Goal: Task Accomplishment & Management: Manage account settings

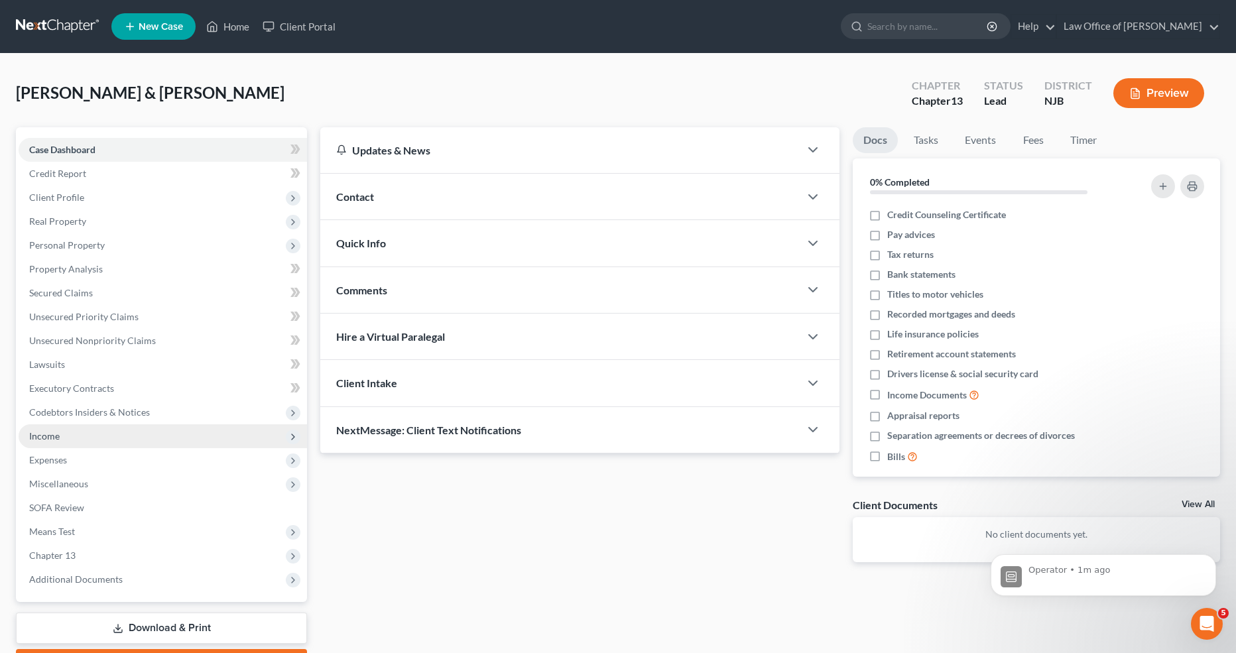
click at [54, 427] on span "Income" at bounding box center [163, 437] width 289 height 24
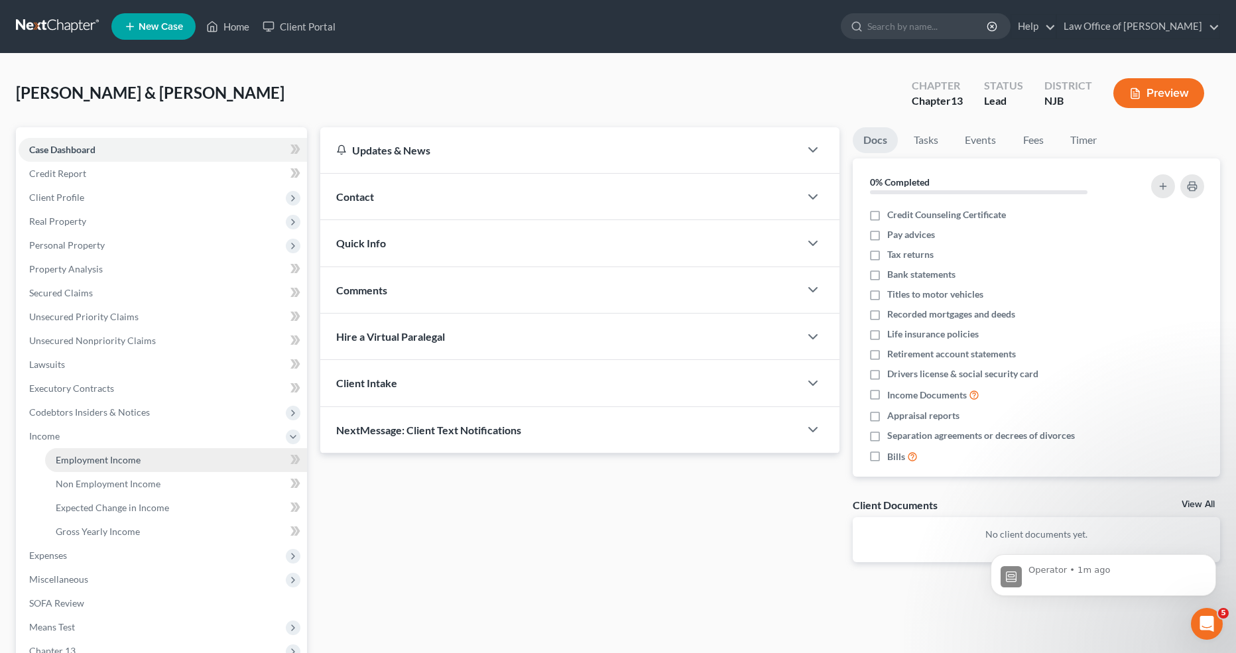
click at [88, 456] on span "Employment Income" at bounding box center [98, 459] width 85 height 11
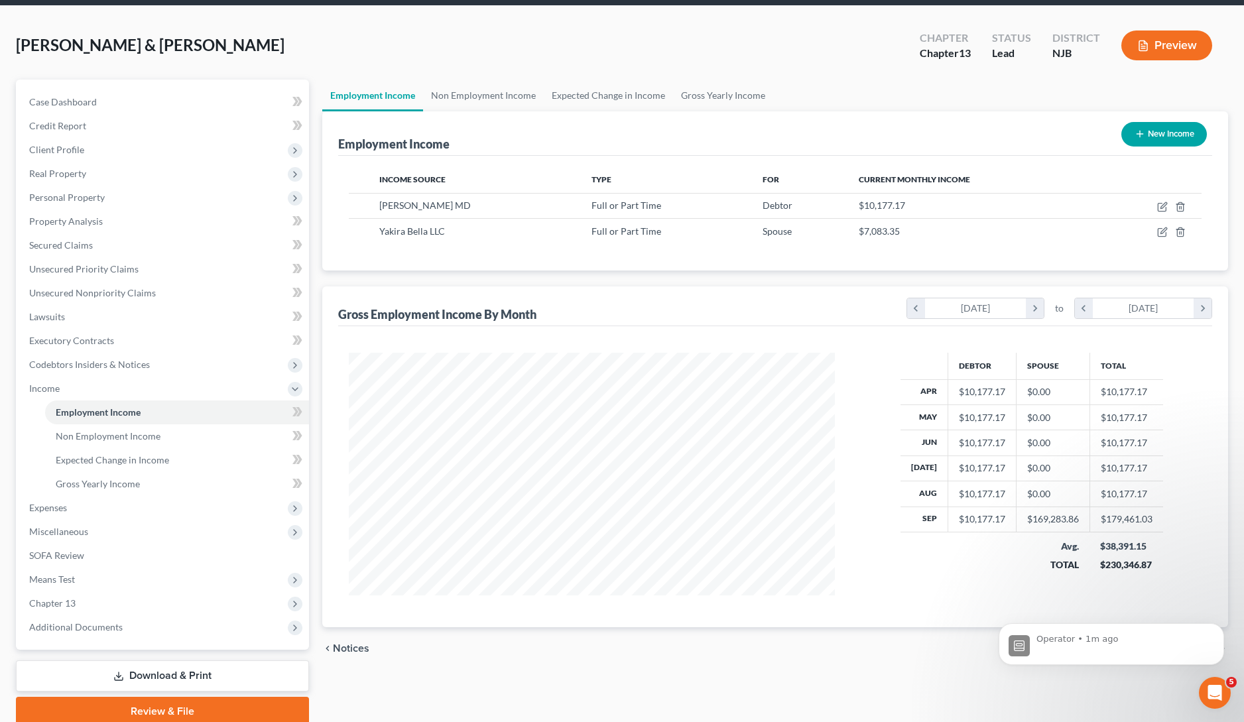
scroll to position [101, 0]
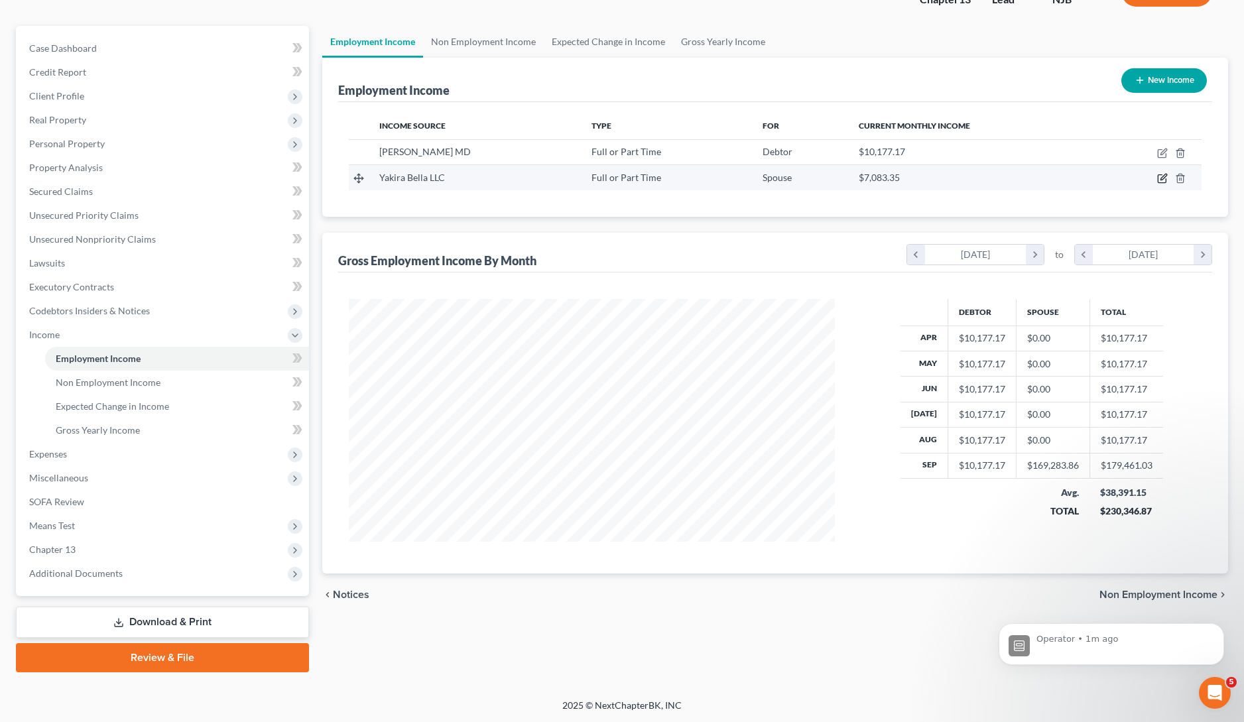
click at [1164, 180] on icon "button" at bounding box center [1163, 178] width 11 height 11
select select "0"
select select "3"
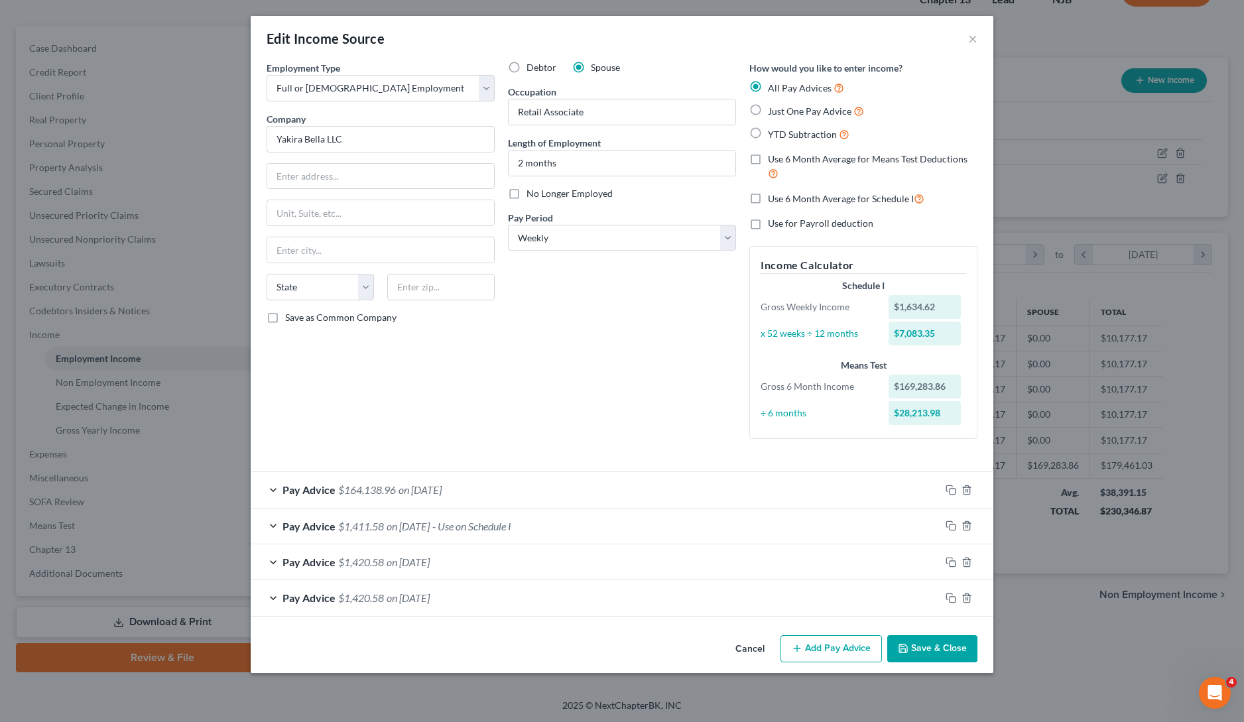
click at [592, 522] on div "Pay Advice $1,411.58 on 09/22/2025 - Use on Schedule I" at bounding box center [596, 526] width 690 height 35
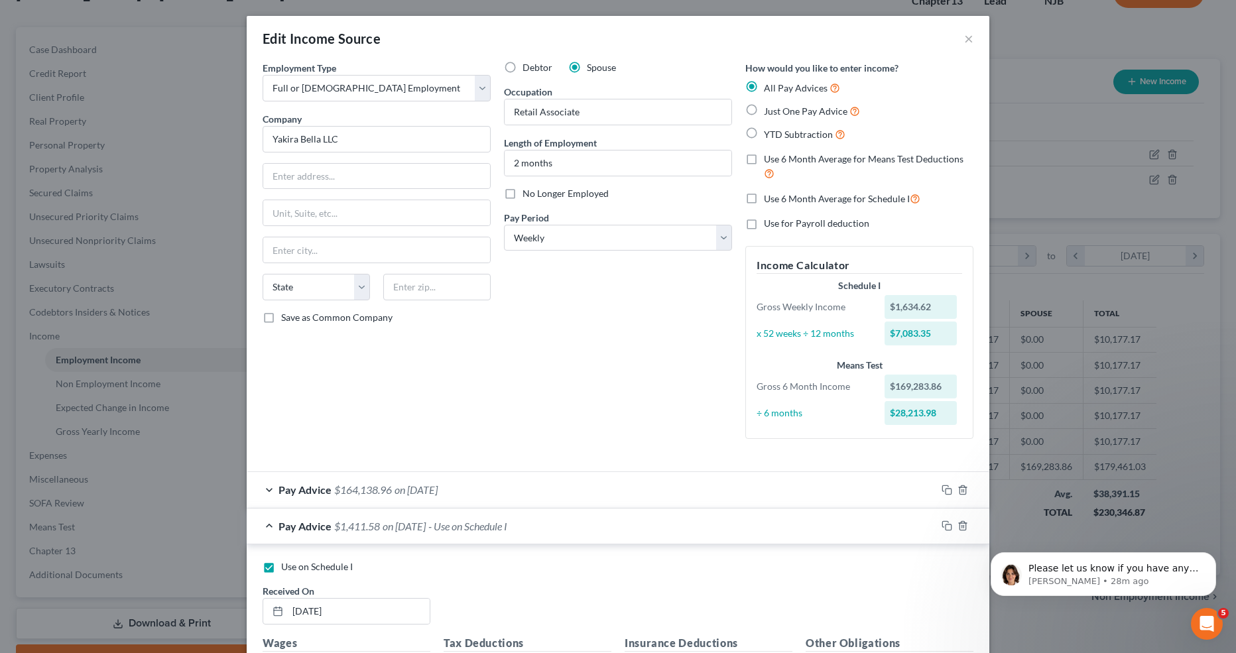
scroll to position [241, 509]
